Goal: Transaction & Acquisition: Obtain resource

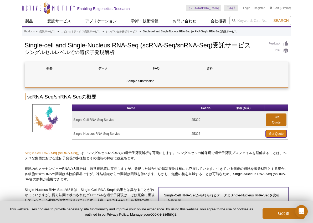
click at [269, 132] on link "Get Quote" at bounding box center [276, 133] width 21 height 7
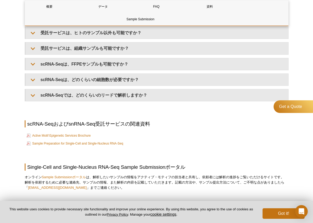
scroll to position [683, 0]
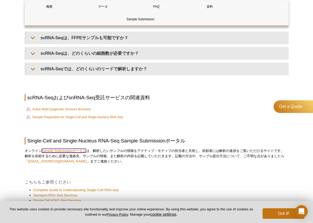
click at [48, 151] on link "Sample Submissionポータル" at bounding box center [64, 151] width 44 height 4
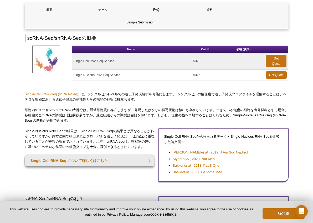
scroll to position [0, 0]
